Goal: Transaction & Acquisition: Subscribe to service/newsletter

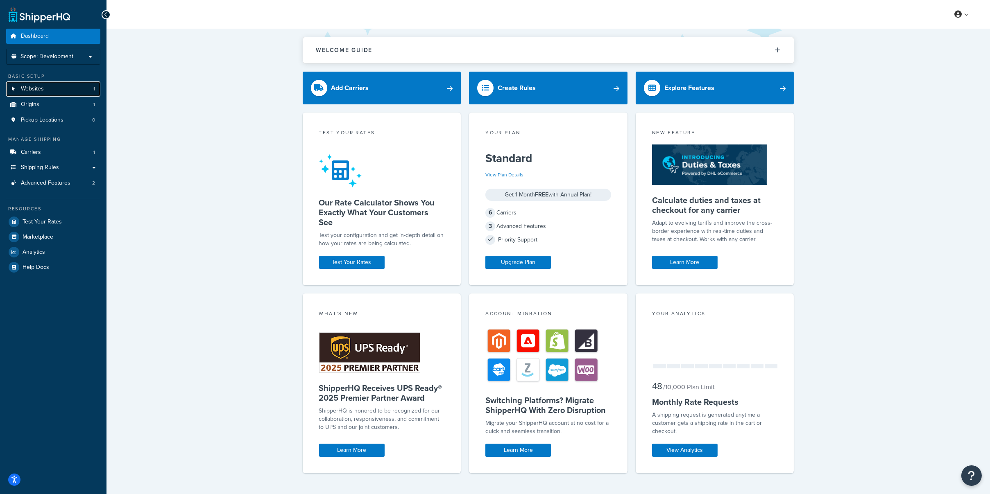
click at [74, 90] on link "Websites 1" at bounding box center [53, 88] width 94 height 15
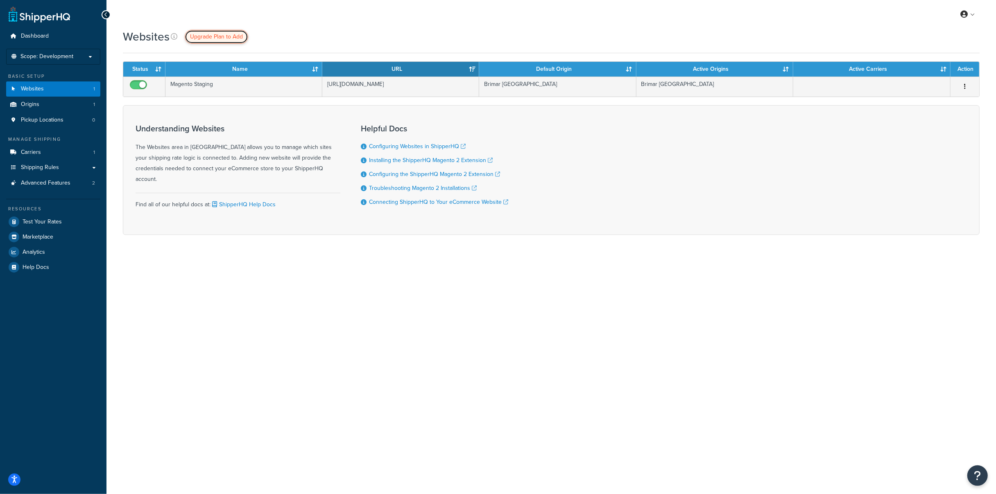
click at [207, 39] on span "Upgrade Plan to Add" at bounding box center [216, 36] width 53 height 9
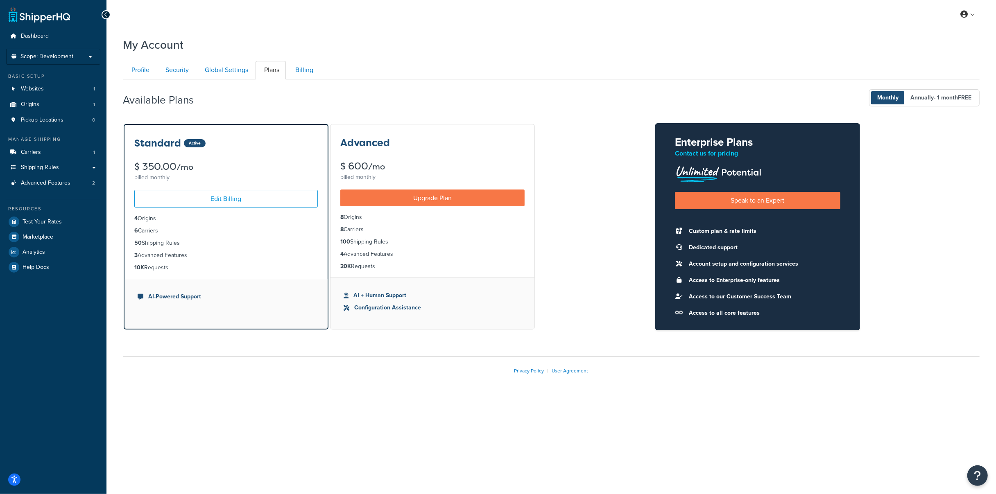
click at [556, 265] on div "Standard Active $ 350.00 /mo billed monthly Edit Billing 4 Origins 6 Carriers 5…" at bounding box center [551, 226] width 856 height 207
click at [458, 201] on link "Upgrade Plan" at bounding box center [432, 198] width 184 height 17
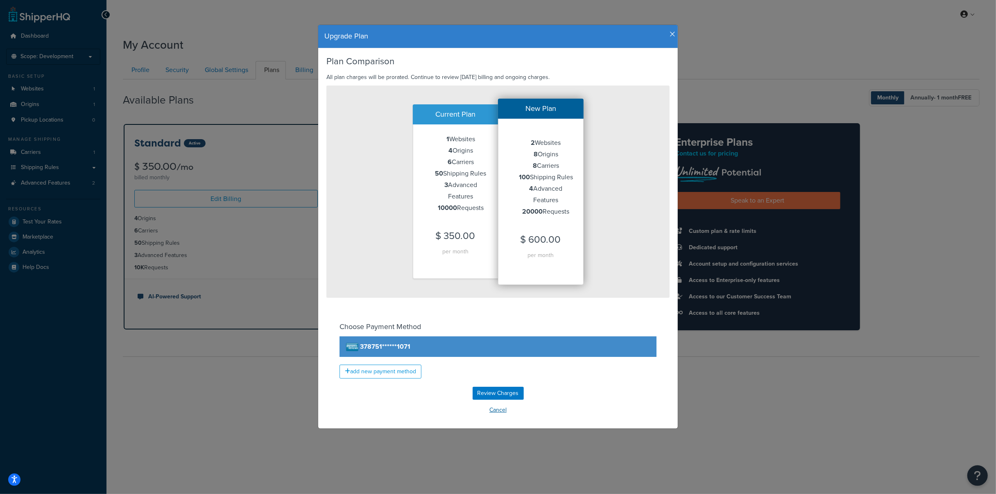
click at [491, 407] on button "Cancel" at bounding box center [497, 410] width 343 height 12
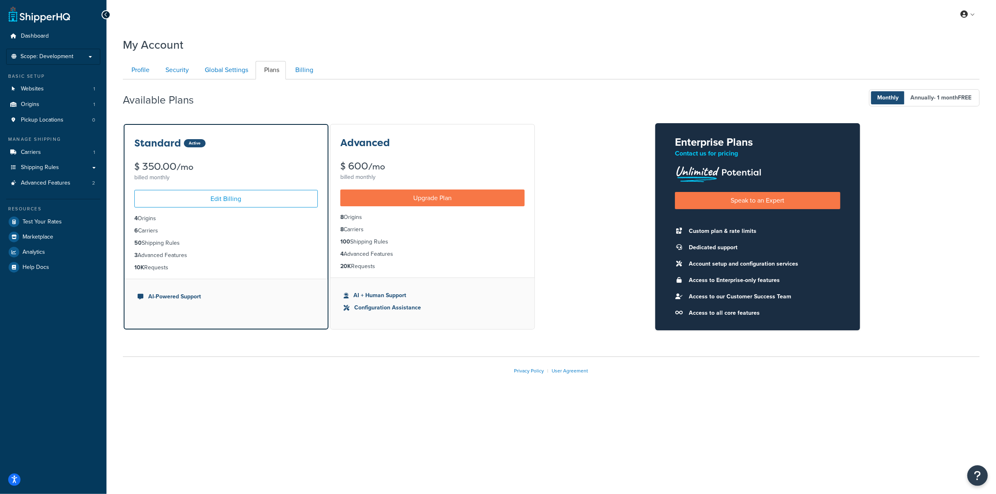
click at [731, 75] on ul "Profile Security Global Settings Plans Billing" at bounding box center [551, 70] width 856 height 18
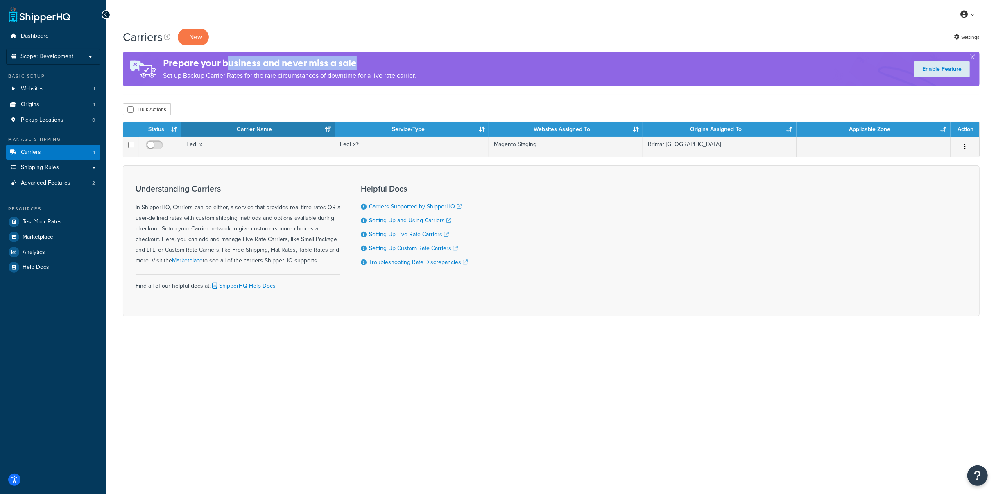
drag, startPoint x: 228, startPoint y: 61, endPoint x: 452, endPoint y: 63, distance: 224.0
click at [432, 60] on div "Prepare your business and never miss a sale Set up Backup Carrier Rates for the…" at bounding box center [551, 69] width 856 height 35
click at [452, 63] on div "Prepare your business and never miss a sale Set up Backup Carrier Rates for the…" at bounding box center [551, 69] width 856 height 35
click at [372, 72] on p "Set up Backup Carrier Rates for the rare circumstances of downtime for a live r…" at bounding box center [289, 75] width 253 height 11
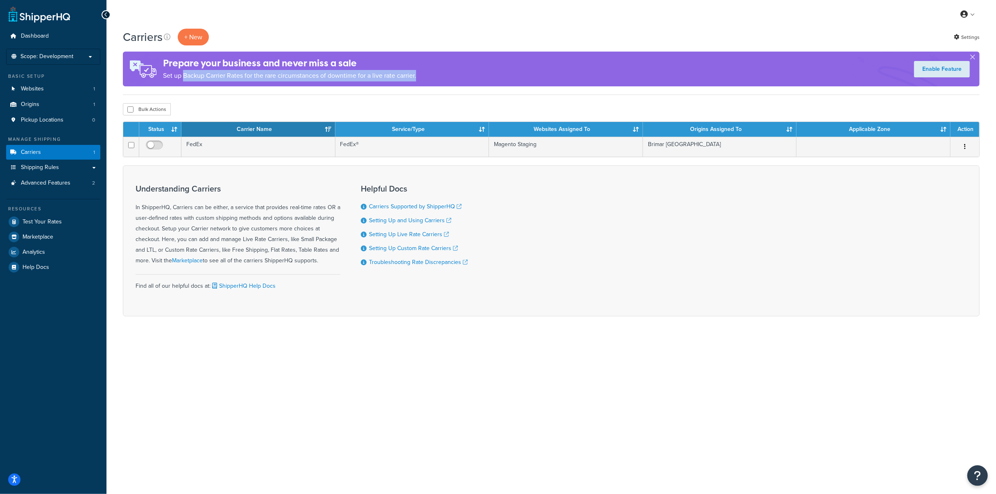
drag, startPoint x: 201, startPoint y: 75, endPoint x: 545, endPoint y: 71, distance: 344.3
click at [497, 75] on div "Prepare your business and never miss a sale Set up Backup Carrier Rates for the…" at bounding box center [551, 69] width 856 height 35
drag, startPoint x: 560, startPoint y: 70, endPoint x: 705, endPoint y: 1, distance: 159.9
click at [567, 68] on div "Prepare your business and never miss a sale Set up Backup Carrier Rates for the…" at bounding box center [551, 69] width 856 height 35
